Goal: Task Accomplishment & Management: Use online tool/utility

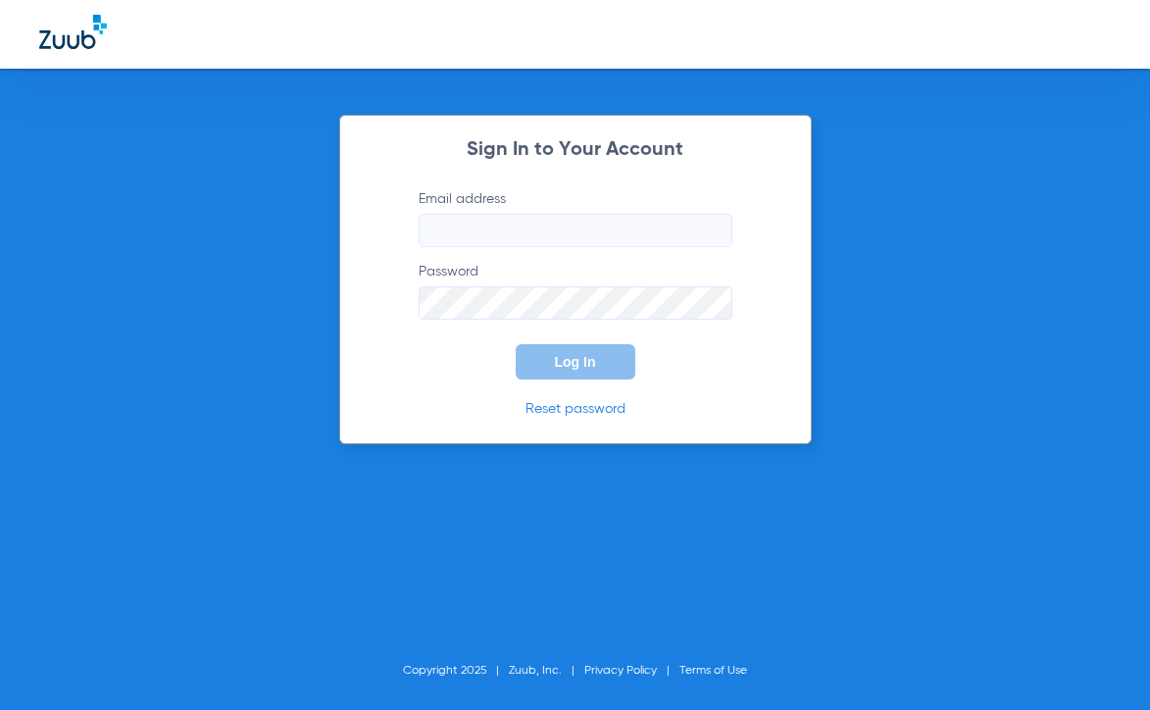
type input "[EMAIL_ADDRESS][DOMAIN_NAME]"
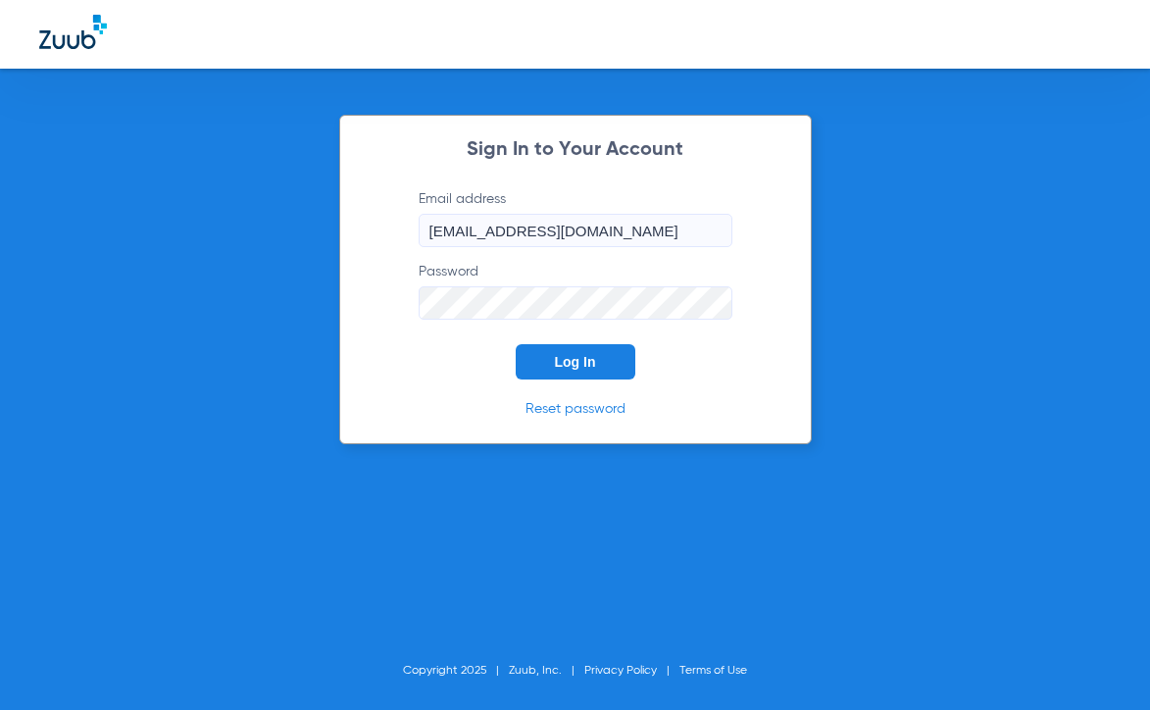
click at [567, 364] on span "Log In" at bounding box center [575, 362] width 41 height 16
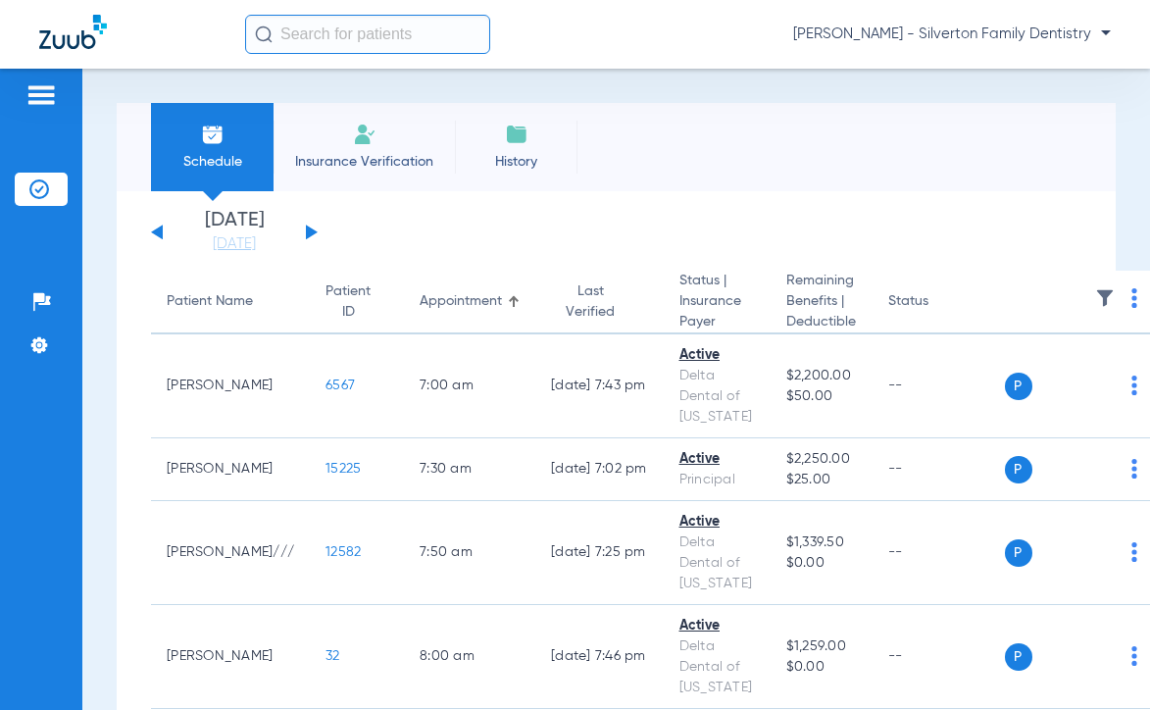
click at [312, 230] on button at bounding box center [312, 231] width 12 height 15
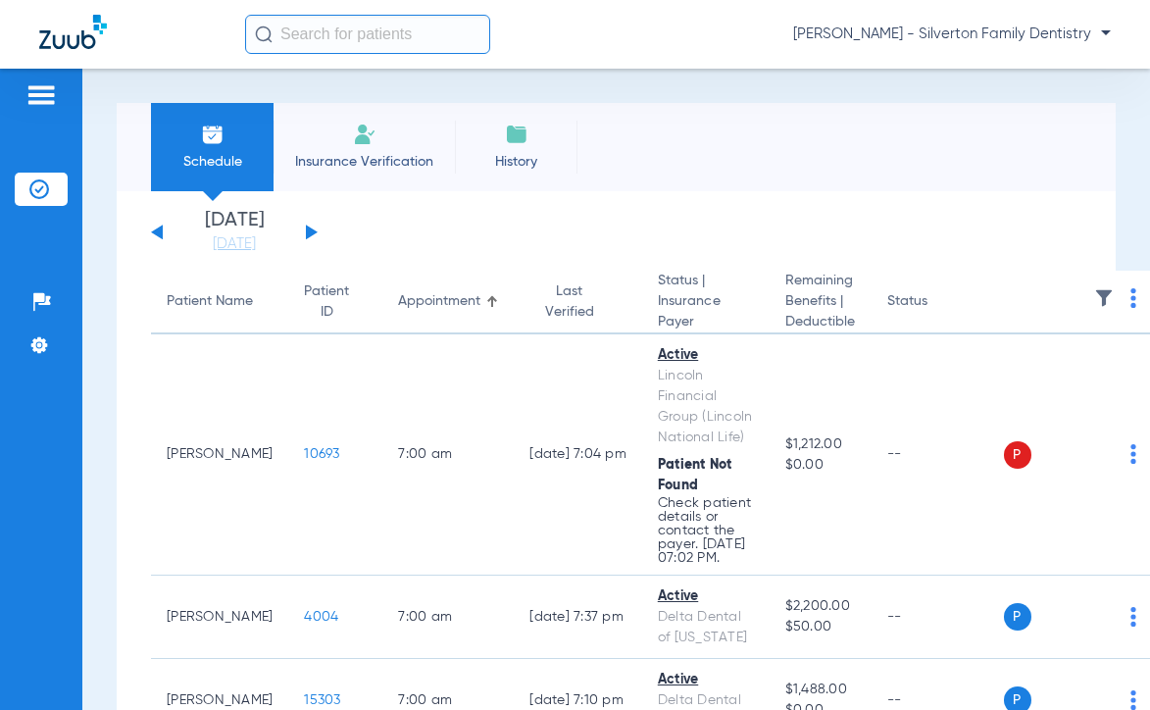
click at [312, 231] on button at bounding box center [312, 231] width 12 height 15
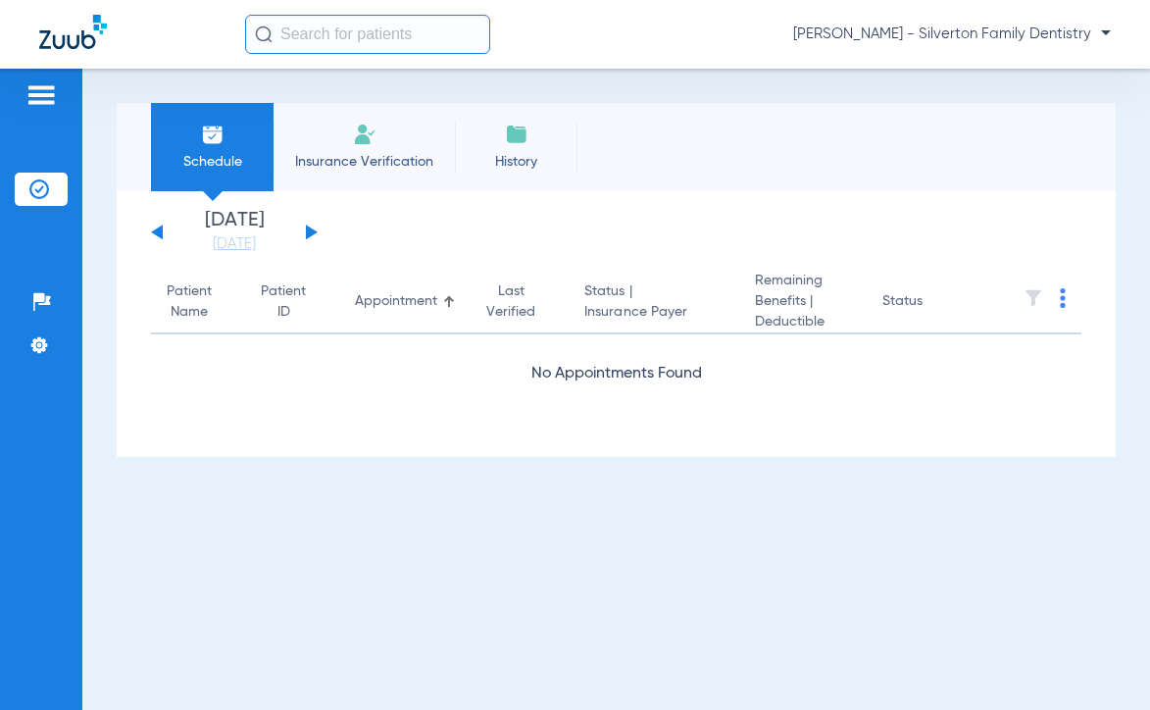
click at [312, 231] on button at bounding box center [312, 231] width 12 height 15
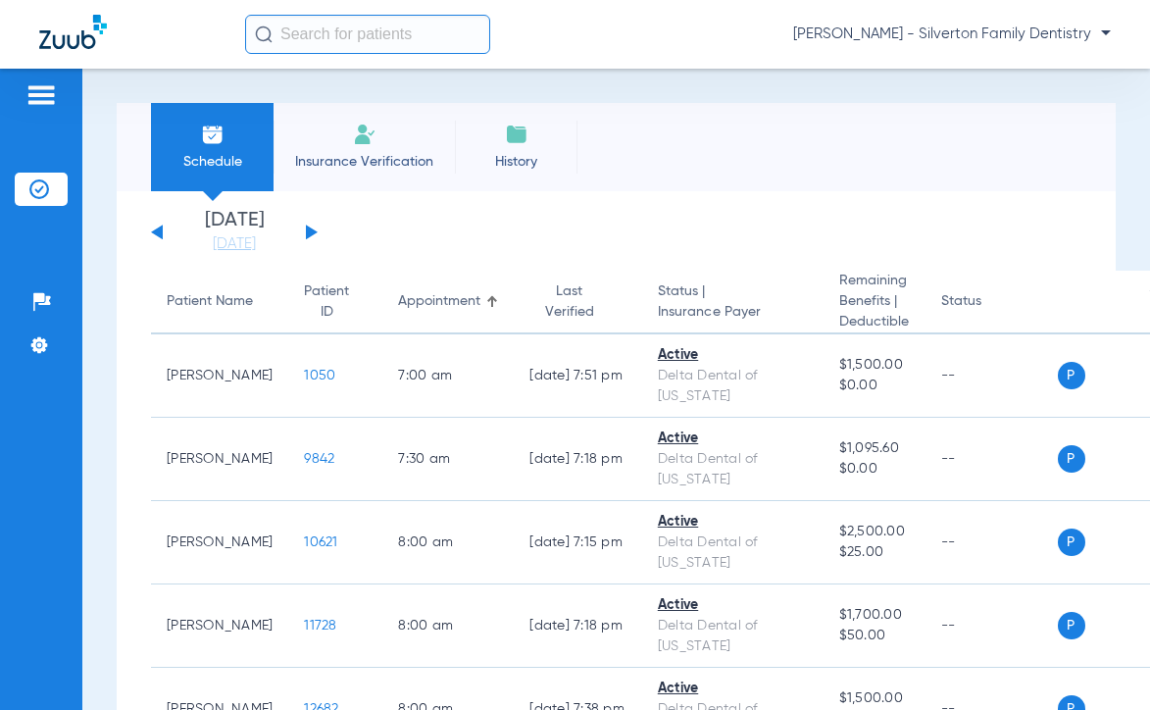
click at [281, 39] on input "text" at bounding box center [367, 34] width 245 height 39
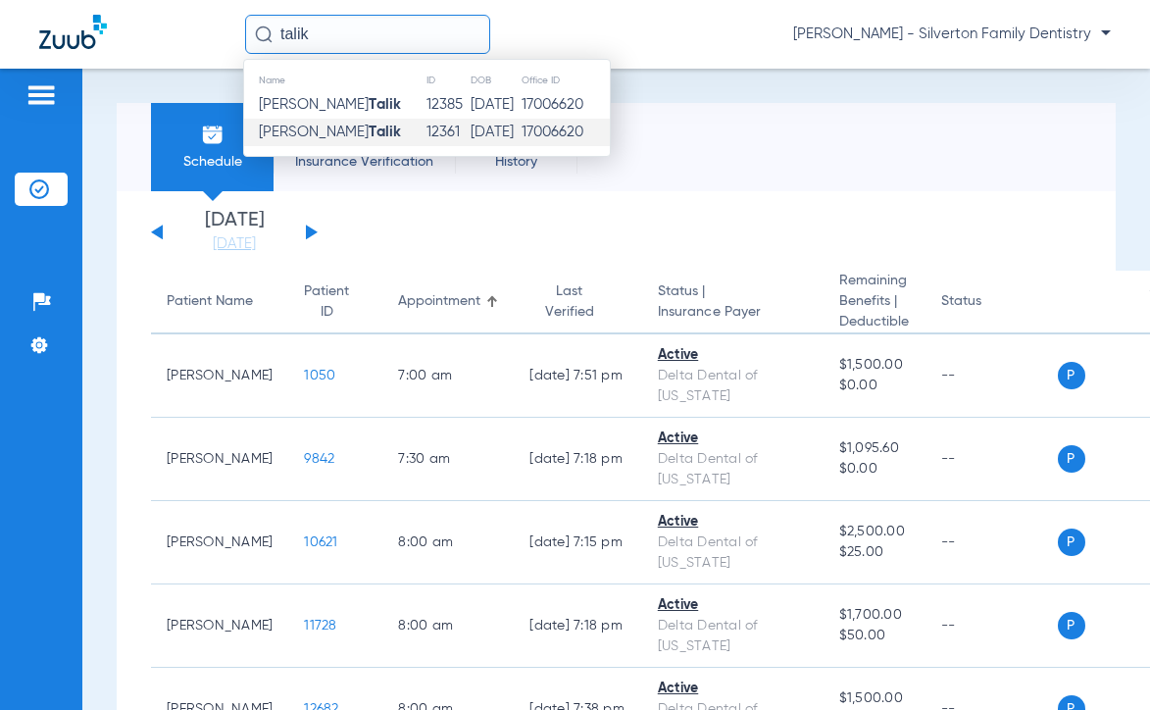
type input "talik"
click at [469, 128] on td "[DATE]" at bounding box center [495, 132] width 52 height 27
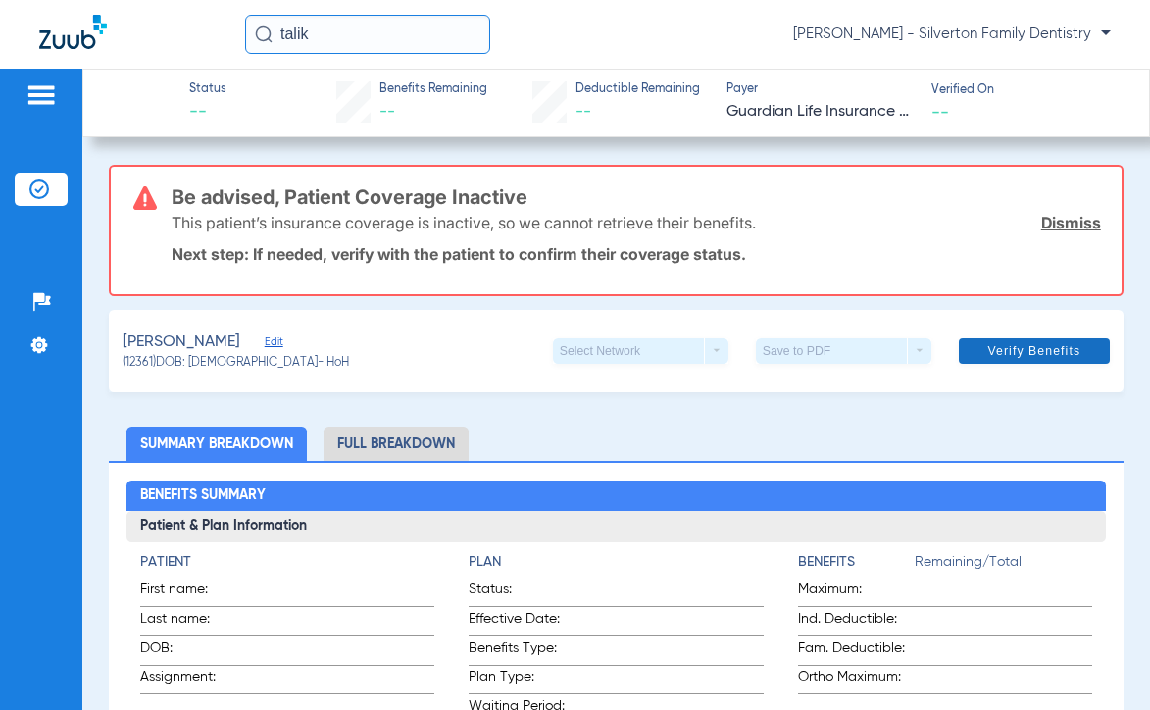
click at [1026, 353] on span "Verify Benefits" at bounding box center [1033, 351] width 93 height 16
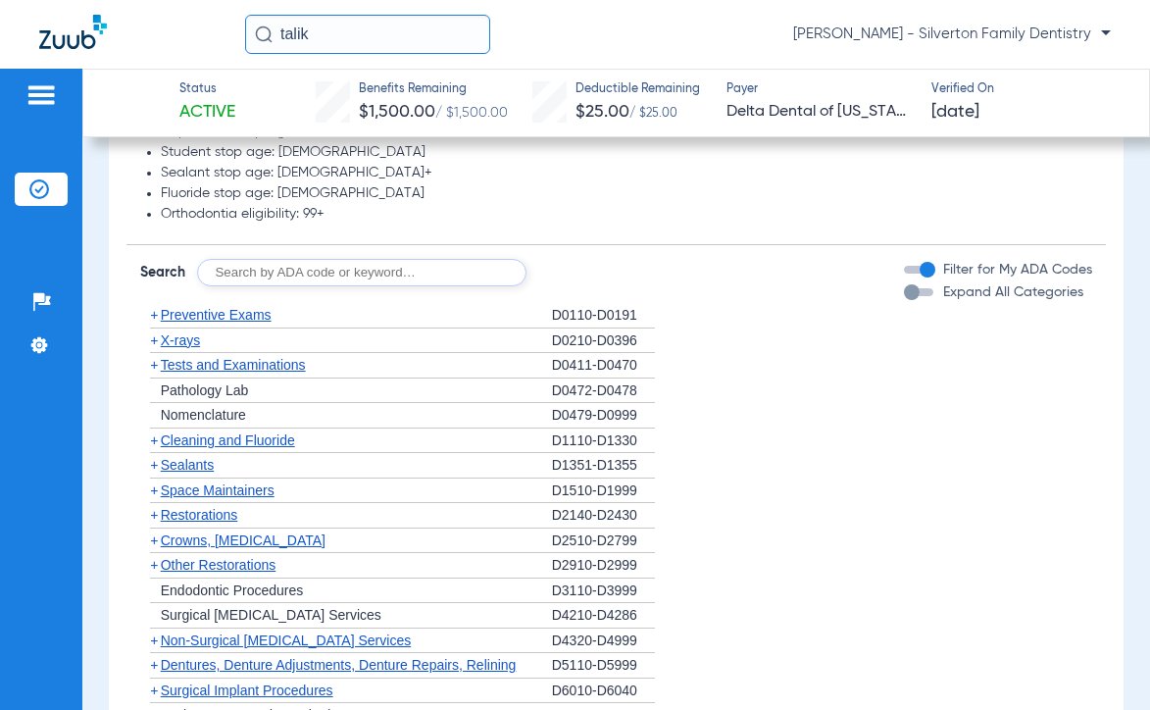
scroll to position [1398, 0]
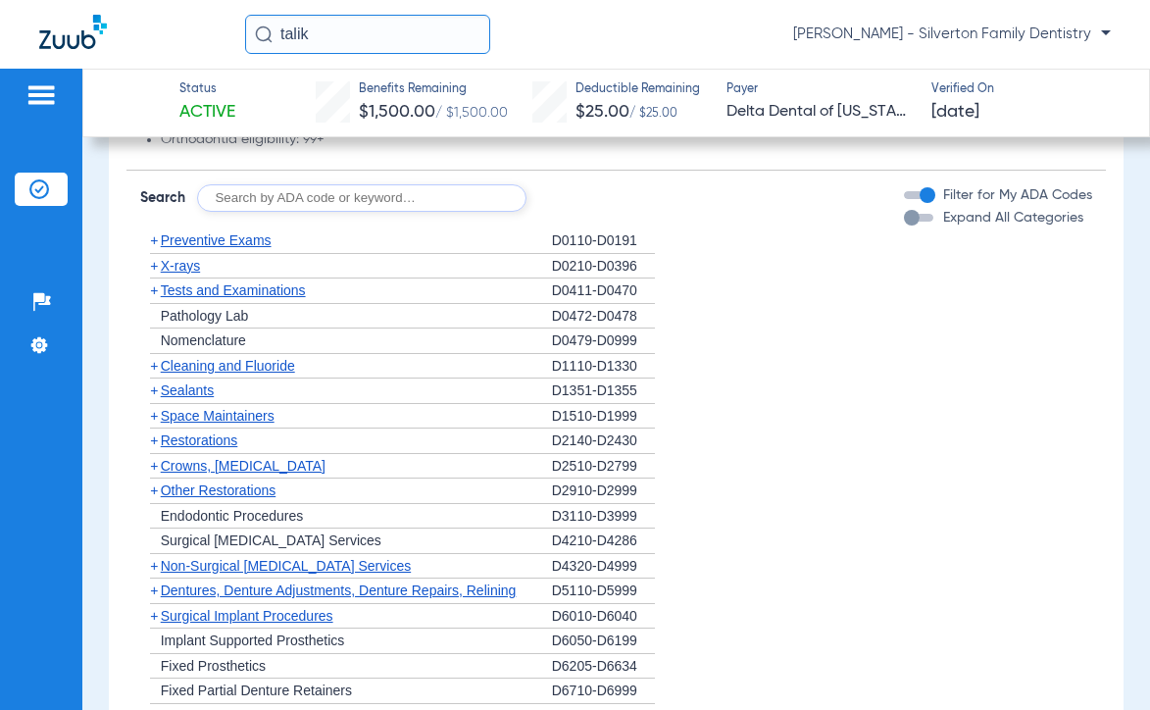
click at [275, 558] on span "Non-Surgical [MEDICAL_DATA] Services" at bounding box center [286, 566] width 250 height 16
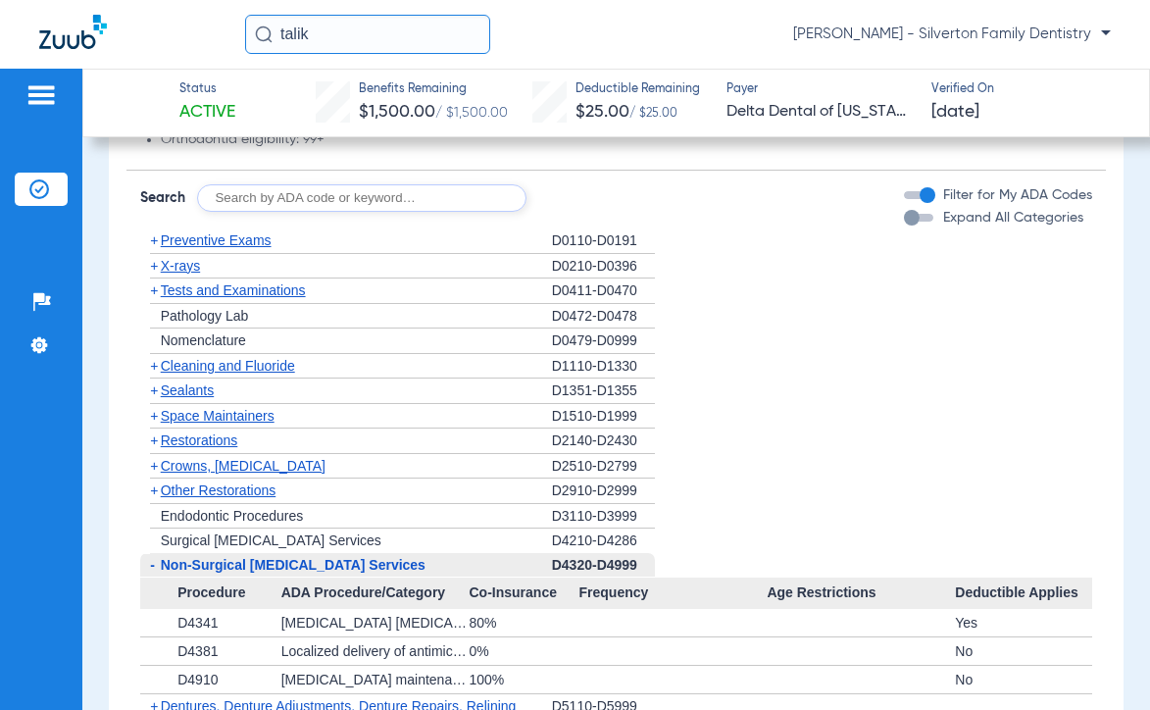
click at [246, 458] on span "Crowns, [MEDICAL_DATA]" at bounding box center [243, 466] width 165 height 16
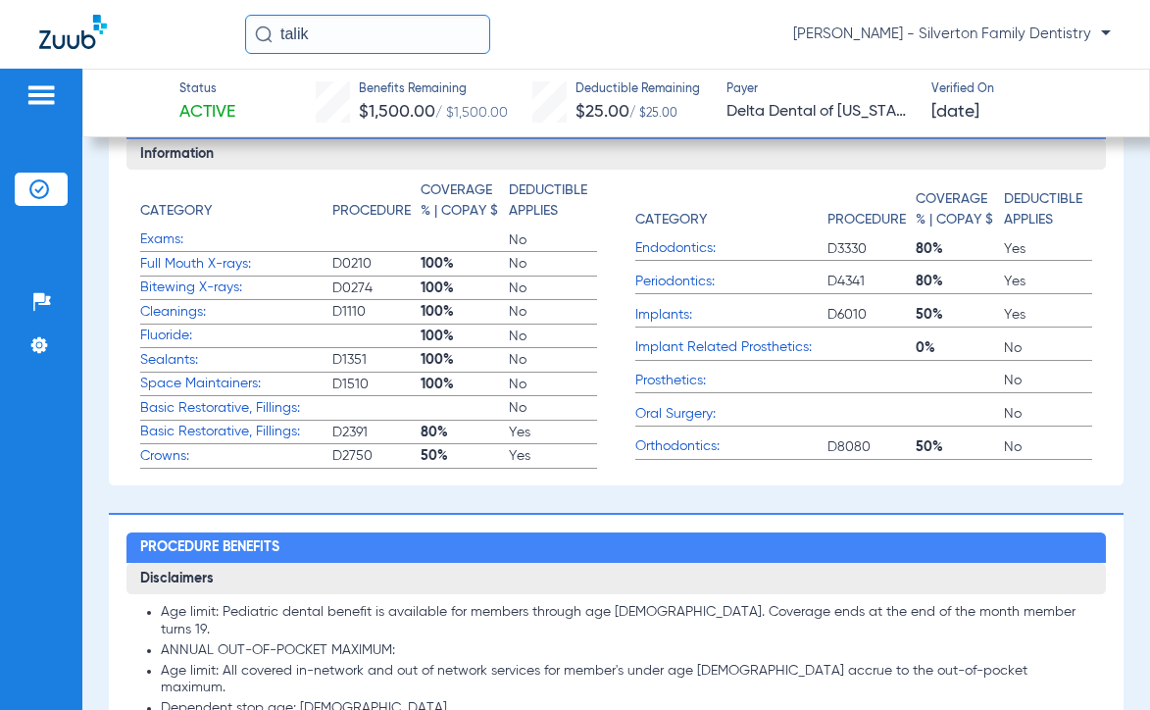
scroll to position [712, 0]
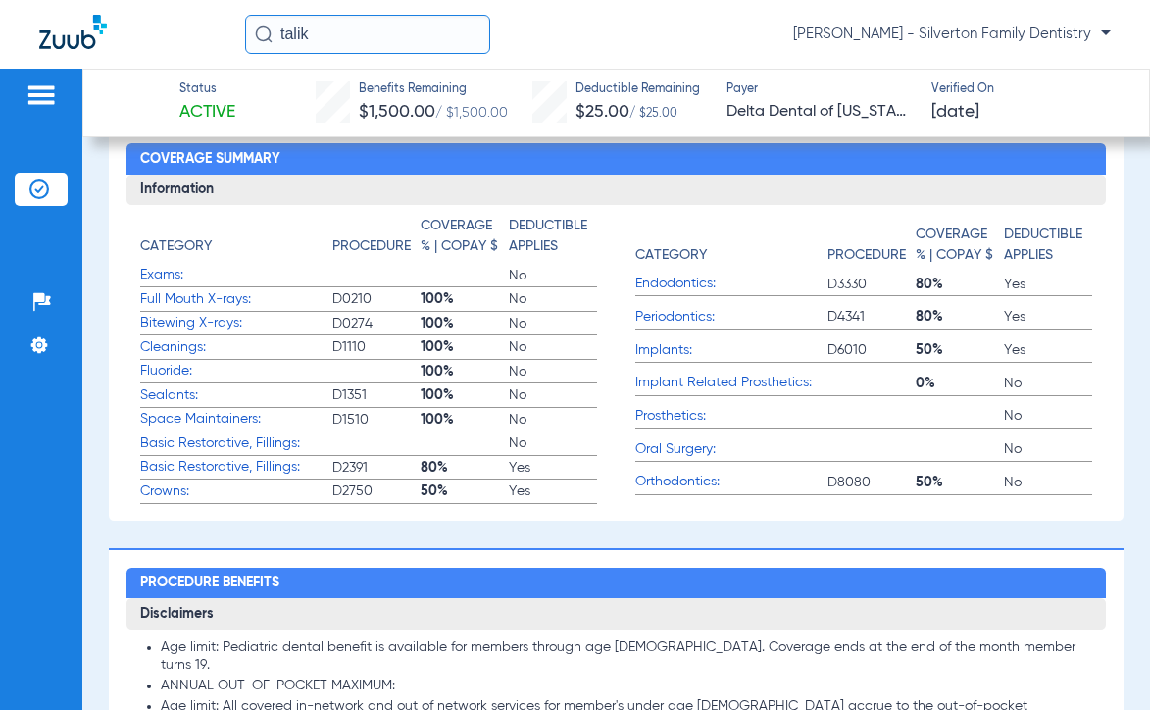
click at [167, 310] on span "Full Mouth X-rays:" at bounding box center [236, 299] width 192 height 21
click at [229, 310] on span "Full Mouth X-rays:" at bounding box center [236, 299] width 192 height 21
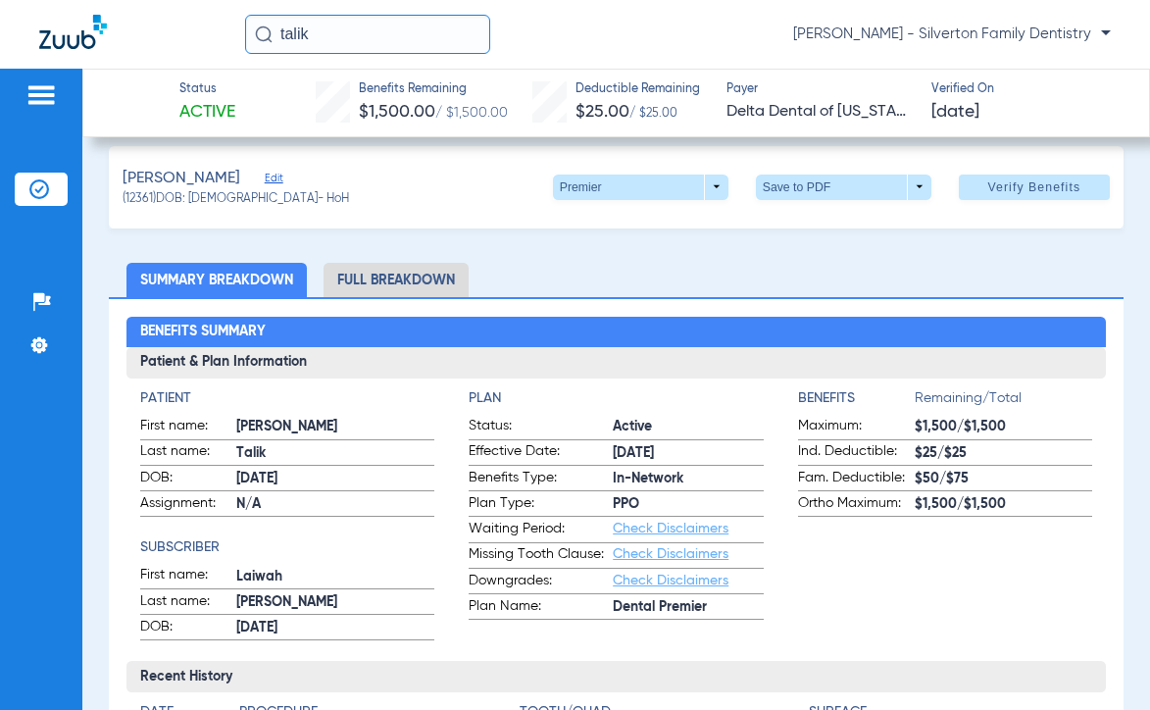
scroll to position [0, 0]
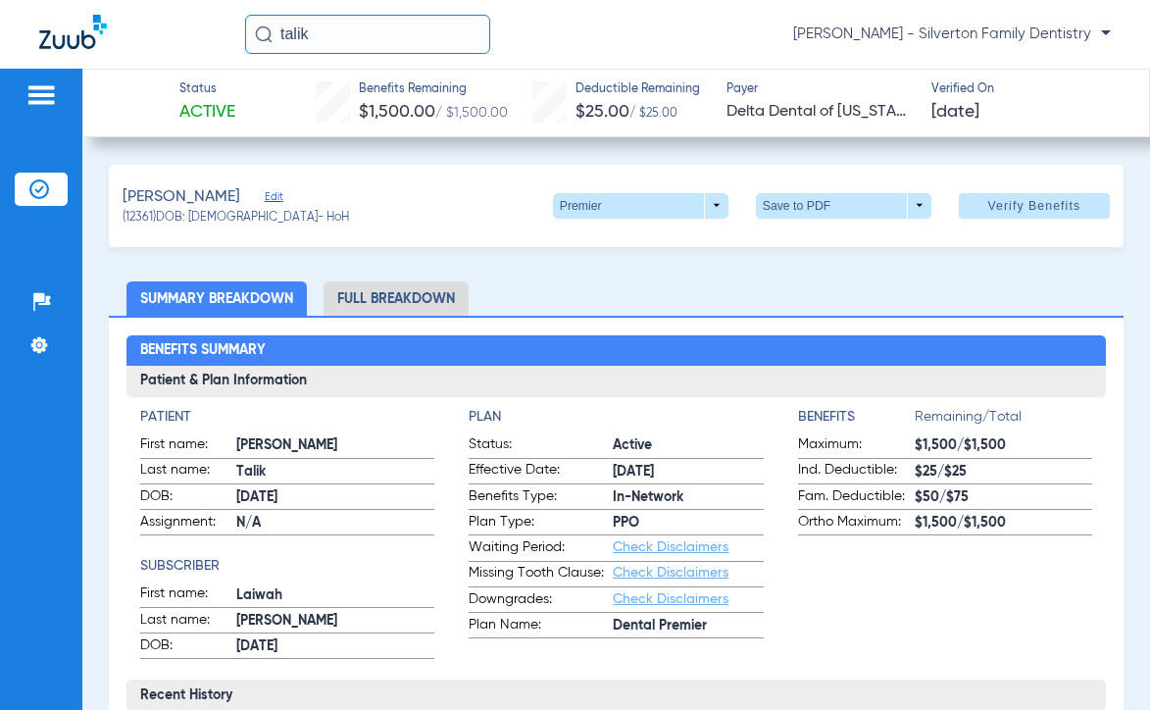
click at [673, 596] on link "Check Disclaimers" at bounding box center [671, 599] width 116 height 14
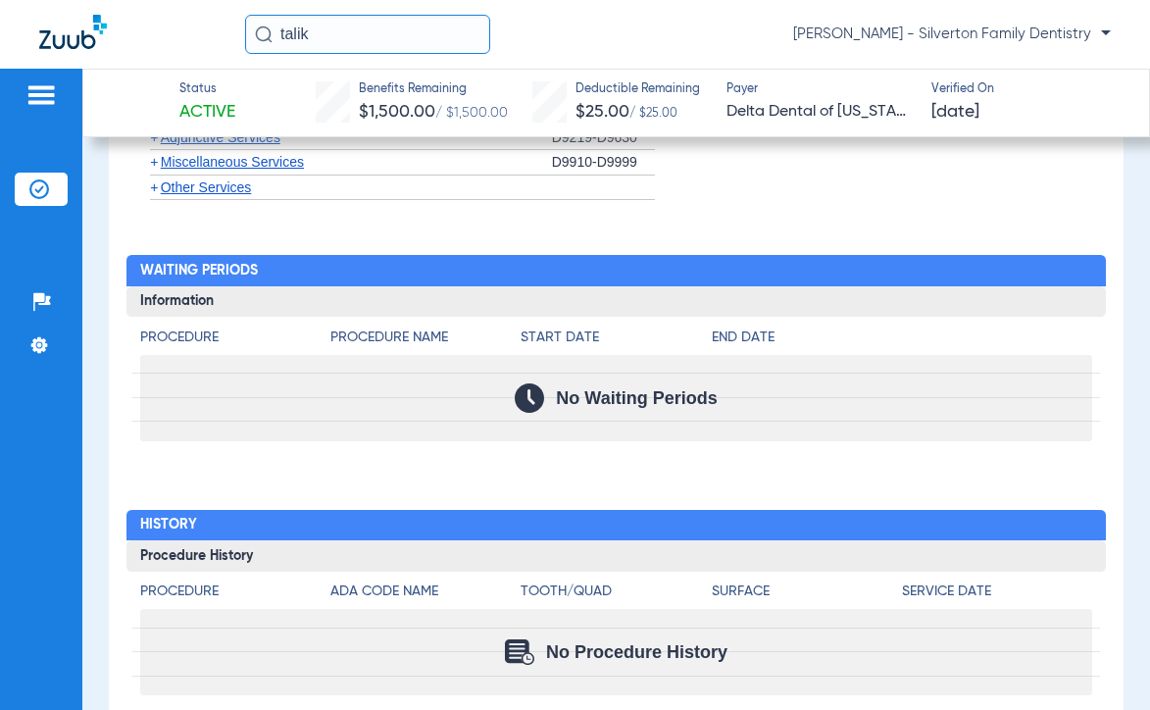
scroll to position [2412, 0]
